Goal: Task Accomplishment & Management: Use online tool/utility

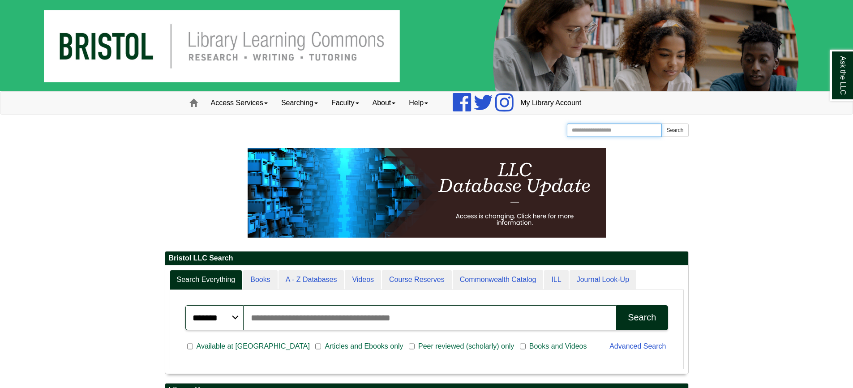
click at [602, 124] on input "Search the Website" at bounding box center [614, 130] width 95 height 13
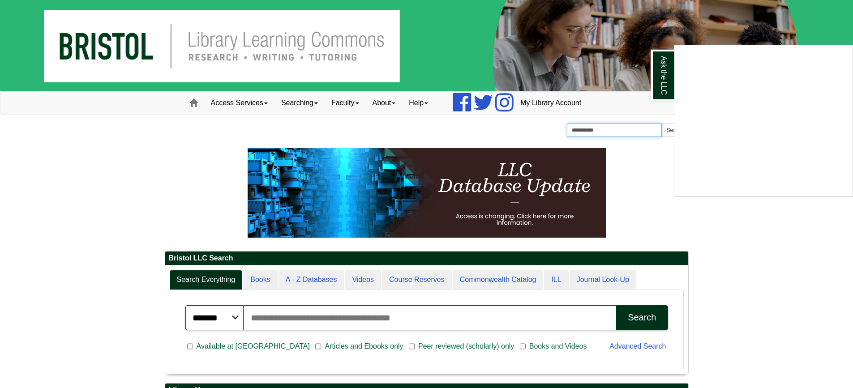
type input "**********"
click at [661, 124] on button "Search" at bounding box center [674, 130] width 27 height 13
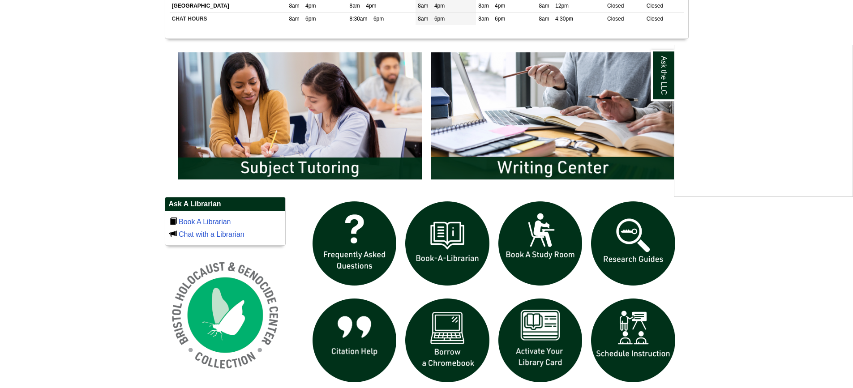
scroll to position [582, 0]
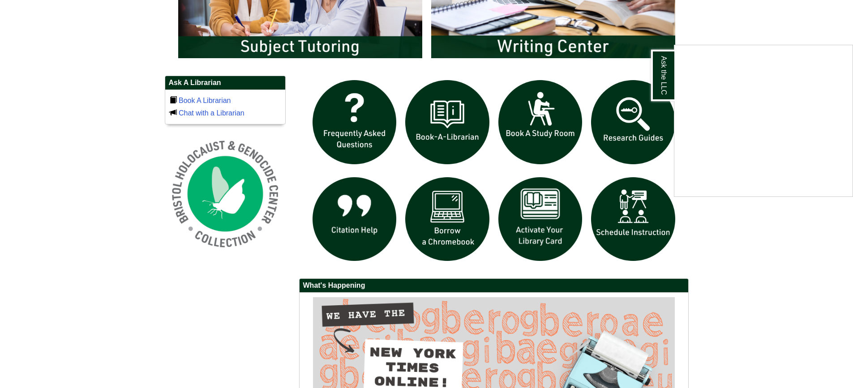
click at [463, 125] on div "Ask the LLC" at bounding box center [426, 194] width 853 height 388
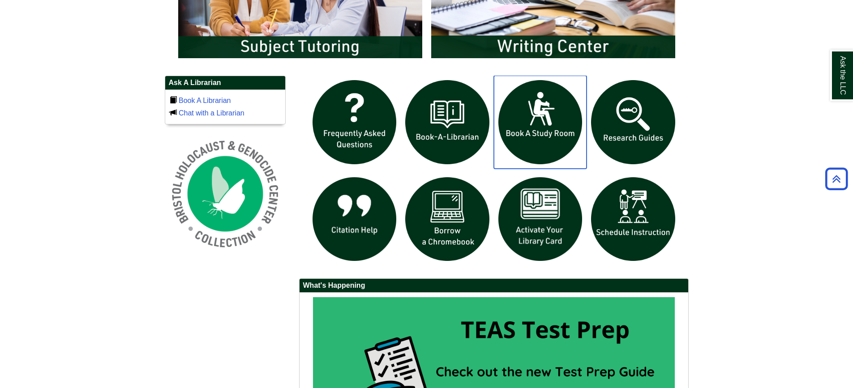
click at [553, 122] on img "slideshow" at bounding box center [540, 122] width 93 height 93
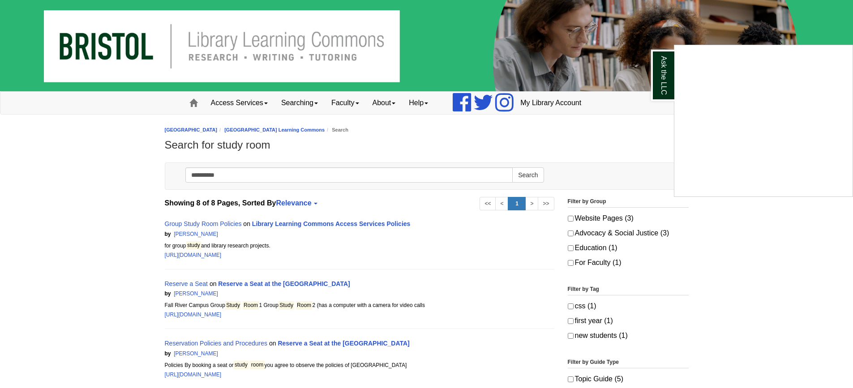
click at [340, 182] on div "Ask the LLC" at bounding box center [426, 194] width 853 height 388
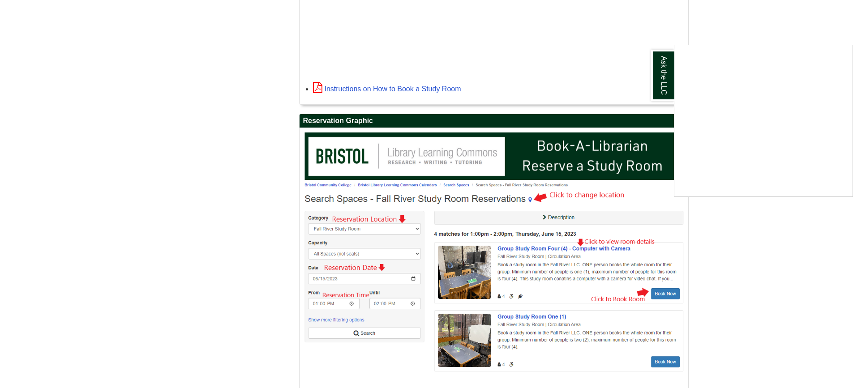
scroll to position [1115, 0]
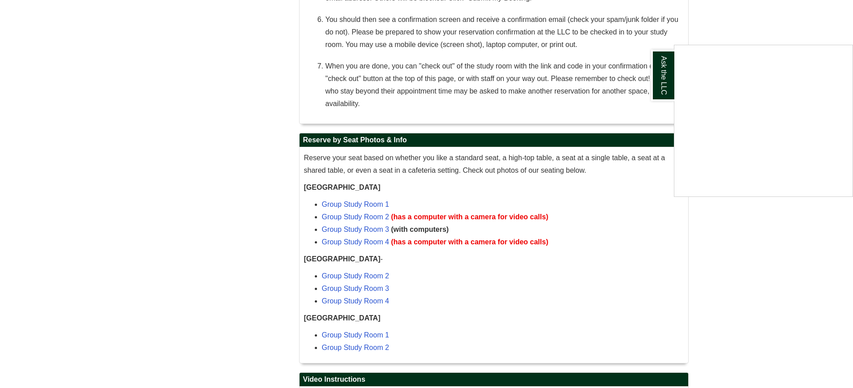
drag, startPoint x: 298, startPoint y: 240, endPoint x: 302, endPoint y: 145, distance: 95.0
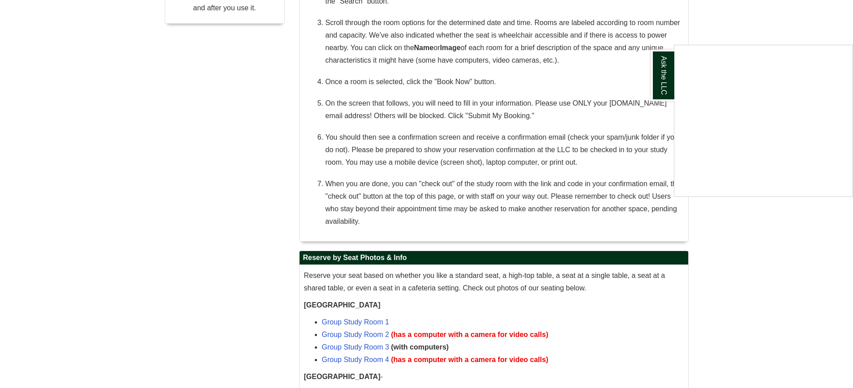
drag, startPoint x: 301, startPoint y: 129, endPoint x: 305, endPoint y: 77, distance: 53.0
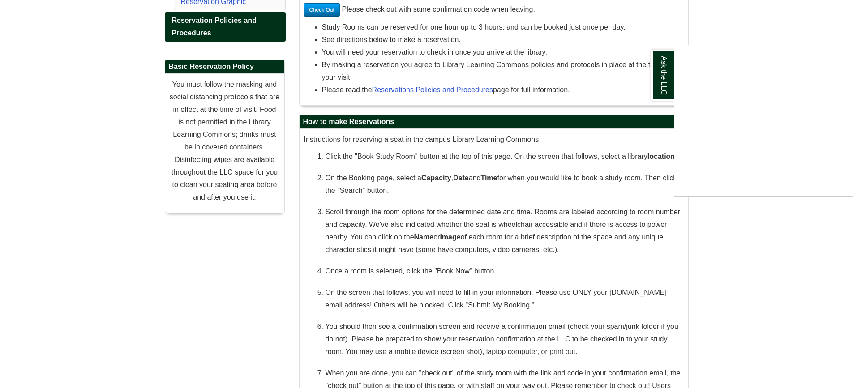
scroll to position [0, 0]
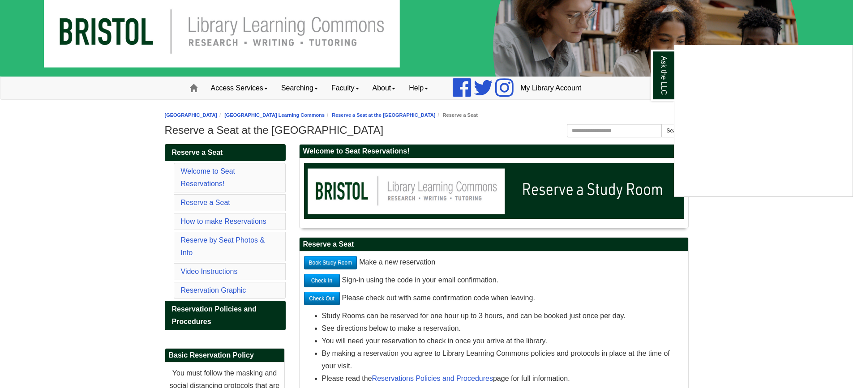
drag, startPoint x: 289, startPoint y: 133, endPoint x: 305, endPoint y: 46, distance: 88.8
